Goal: Task Accomplishment & Management: Complete application form

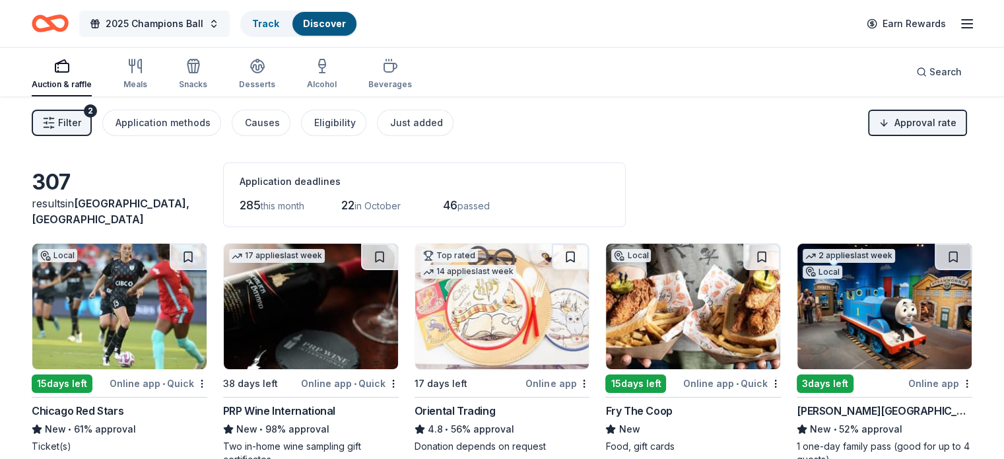
click at [230, 22] on button "2025 Champions Ball" at bounding box center [154, 24] width 150 height 26
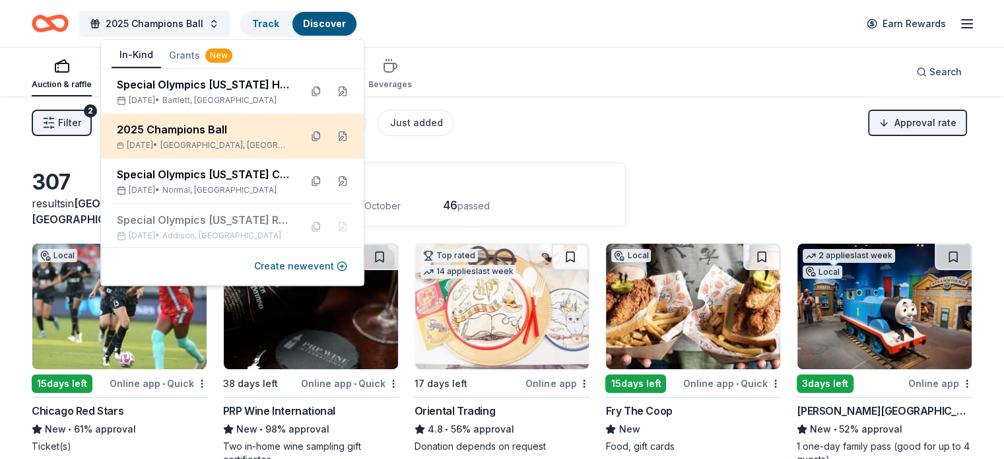
click at [219, 131] on div "2025 Champions Ball" at bounding box center [203, 129] width 173 height 16
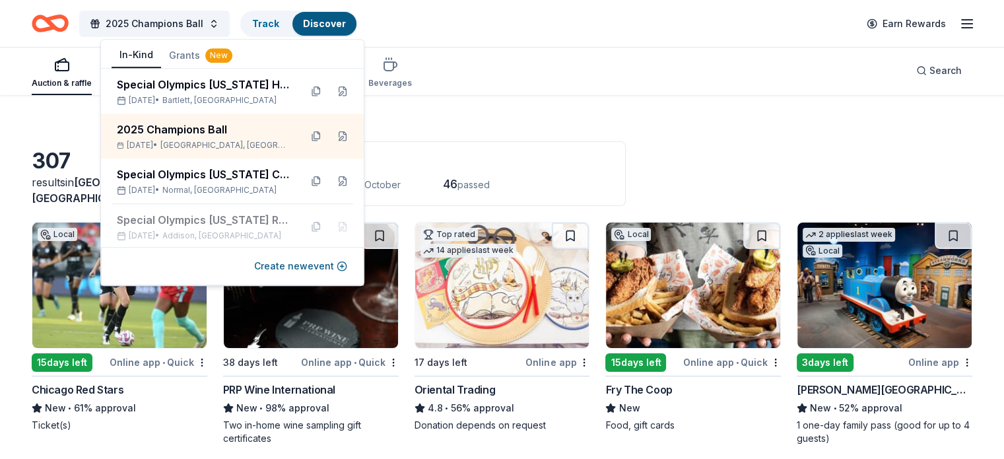
scroll to position [21, 0]
click at [702, 143] on div "307 results in [GEOGRAPHIC_DATA], [GEOGRAPHIC_DATA] Application deadlines 285 t…" at bounding box center [502, 173] width 940 height 65
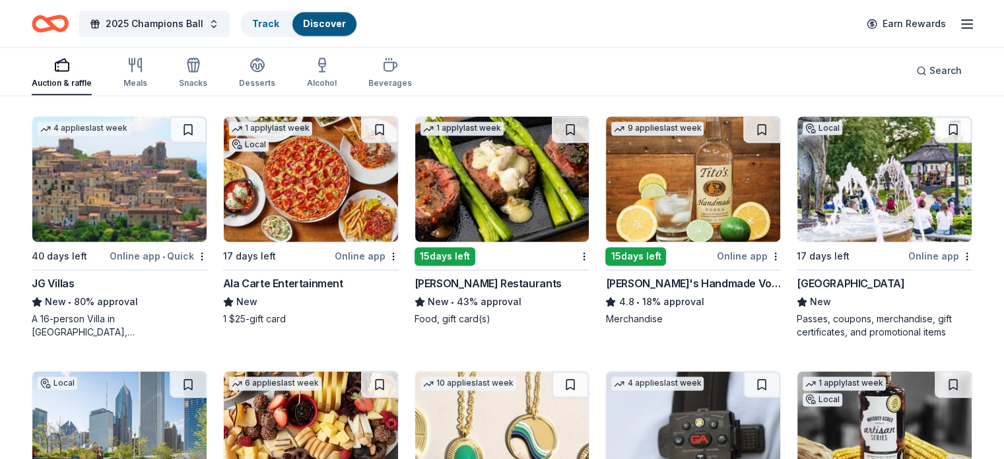
scroll to position [1903, 0]
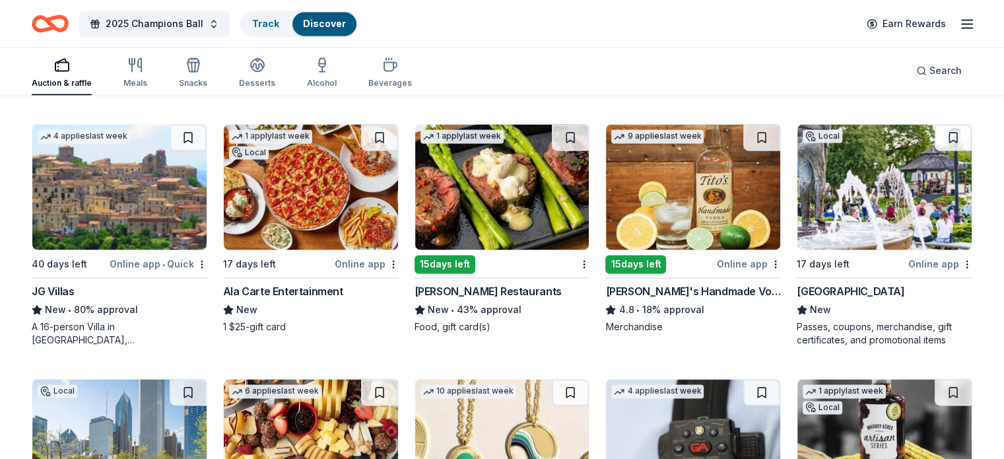
click at [674, 193] on img at bounding box center [693, 186] width 174 height 125
click at [488, 208] on img at bounding box center [502, 186] width 174 height 125
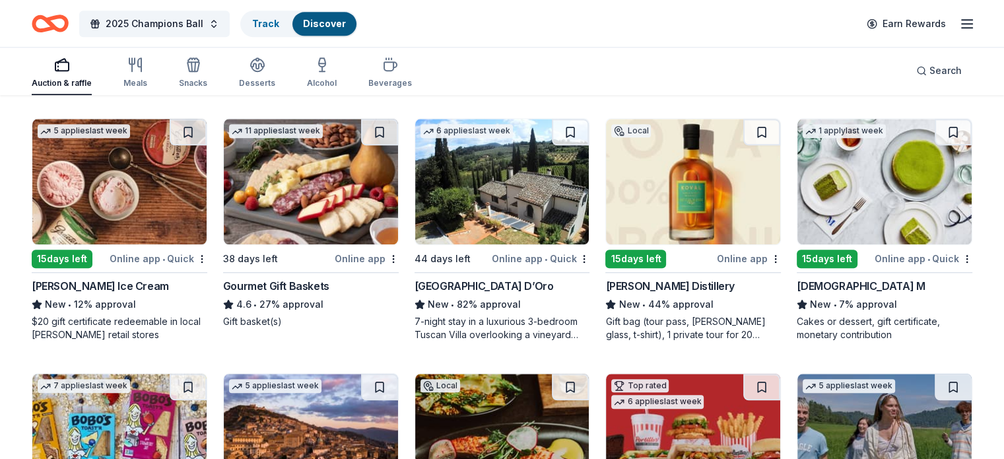
scroll to position [1402, 0]
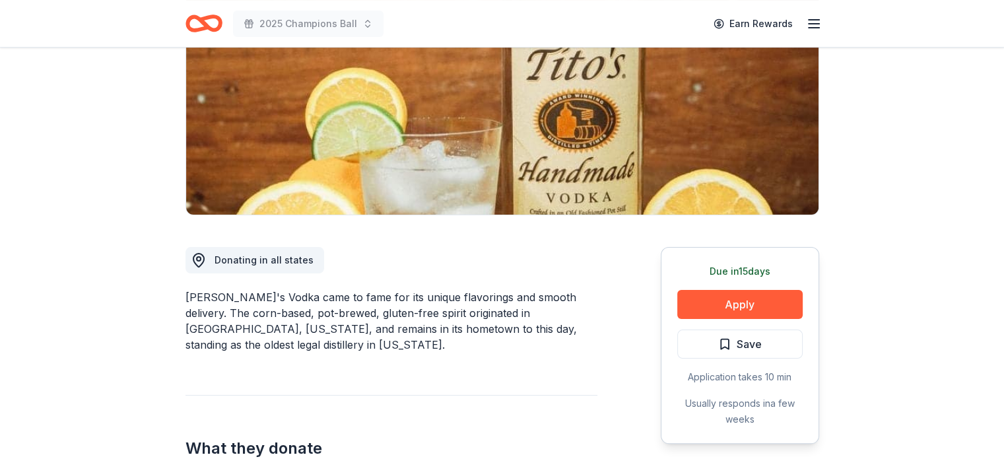
scroll to position [187, 0]
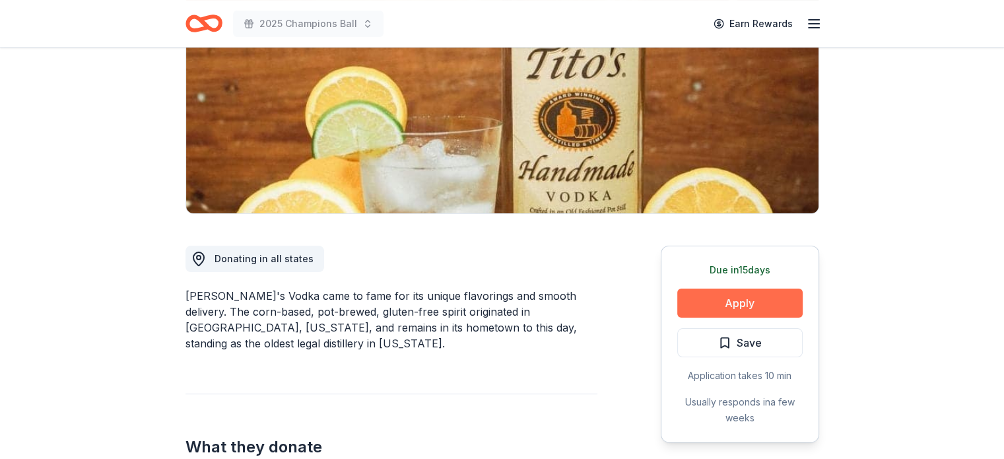
click at [711, 298] on button "Apply" at bounding box center [739, 302] width 125 height 29
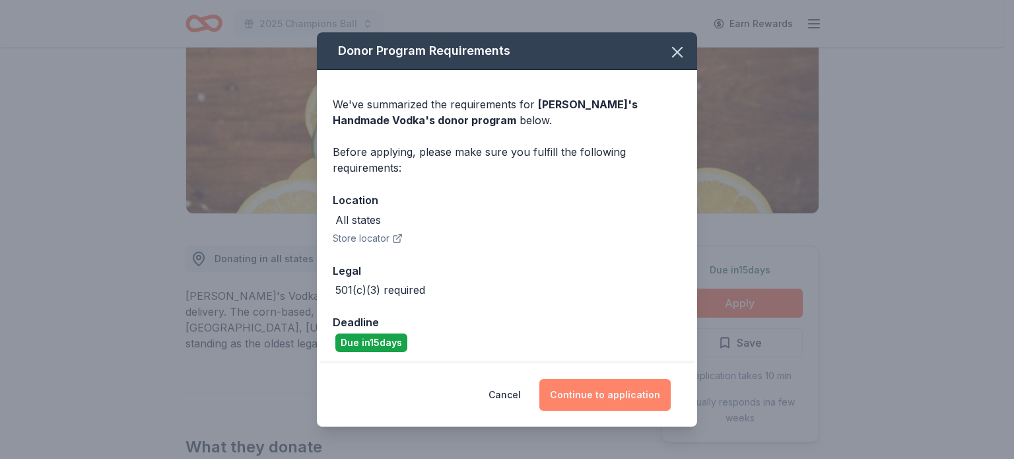
click at [618, 397] on button "Continue to application" at bounding box center [604, 395] width 131 height 32
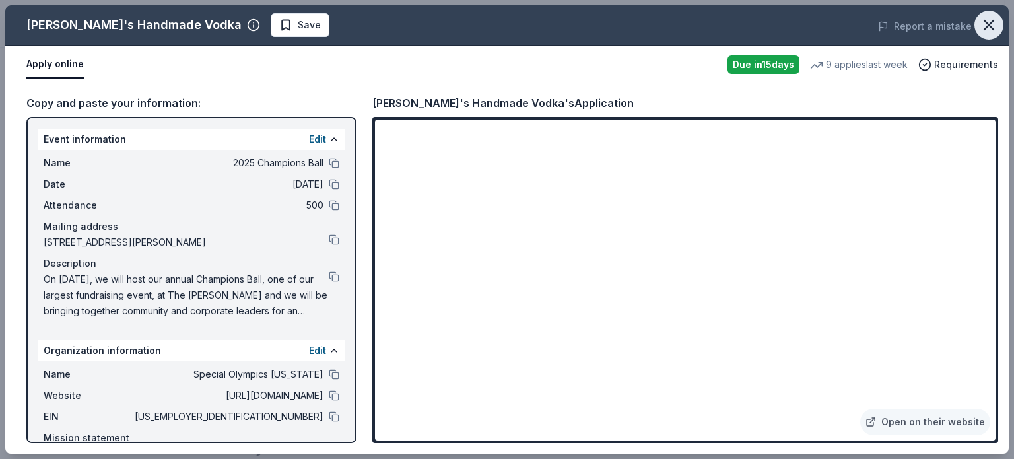
click at [989, 17] on icon "button" at bounding box center [988, 25] width 18 height 18
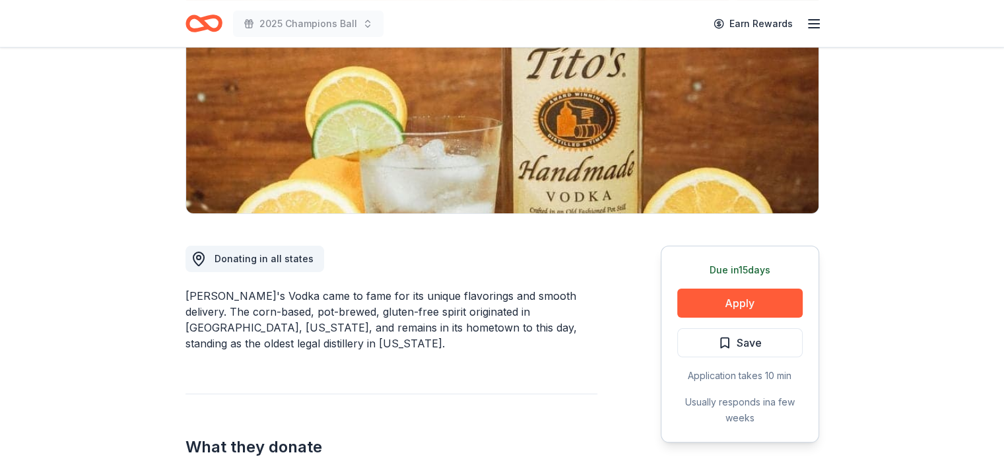
scroll to position [0, 0]
